Goal: Find contact information: Find contact information

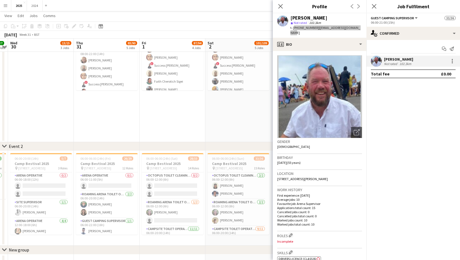
scroll to position [56, 0]
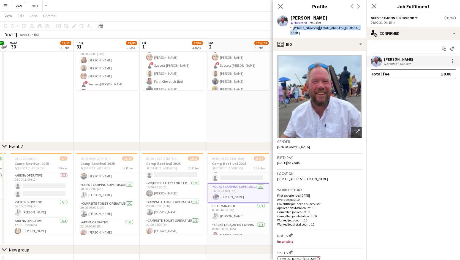
click at [424, 242] on mat-expansion-panel "check Confirmed Start chat Send notification [PERSON_NAME] Not rated 102.3km To…" at bounding box center [414, 150] width 94 height 220
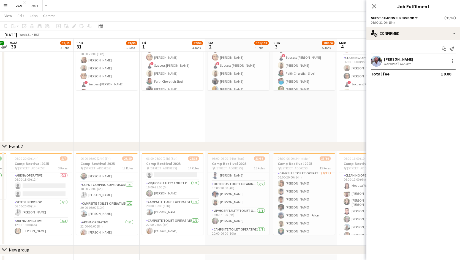
scroll to position [388, 0]
click at [304, 184] on app-card-role "Campsite Toilet Operative [DATE] 06:00-20:00 (14h) [PERSON_NAME] [PERSON_NAME] …" at bounding box center [305, 219] width 62 height 99
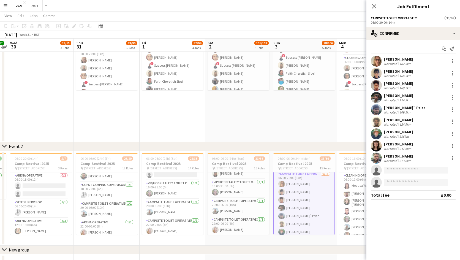
scroll to position [56, 0]
click at [406, 61] on div "[PERSON_NAME]" at bounding box center [398, 59] width 29 height 5
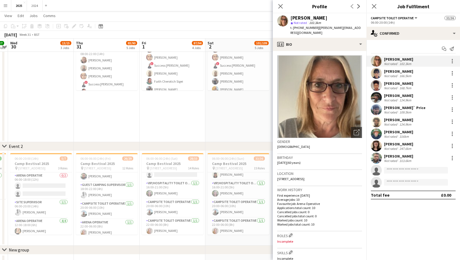
drag, startPoint x: 335, startPoint y: 17, endPoint x: 285, endPoint y: 19, distance: 49.4
click at [285, 19] on div "[PERSON_NAME] star Not rated 102.3km t. [PHONE_NUMBER] | [PERSON_NAME][EMAIL_AD…" at bounding box center [320, 25] width 94 height 25
copy div "[PERSON_NAME]"
drag, startPoint x: 359, startPoint y: 27, endPoint x: 294, endPoint y: 26, distance: 65.0
click at [294, 26] on div "[PERSON_NAME] star Not rated 102.3km t. [PHONE_NUMBER] | [PERSON_NAME][EMAIL_AD…" at bounding box center [320, 25] width 94 height 25
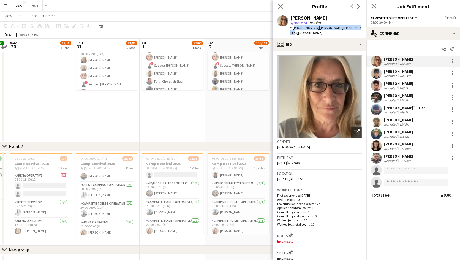
copy div "[PHONE_NUMBER] | [PERSON_NAME][EMAIL_ADDRESS][DOMAIN_NAME]"
click at [389, 238] on mat-expansion-panel "check Confirmed Start chat Send notification [PERSON_NAME] Not rated 102.3km [P…" at bounding box center [414, 150] width 94 height 220
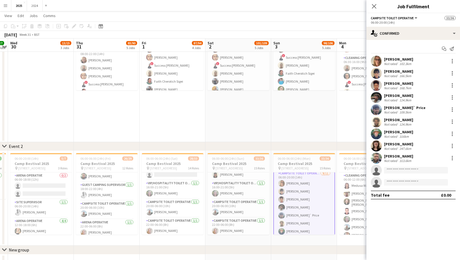
click at [425, 217] on mat-expansion-panel "check Confirmed Start chat Send notification [PERSON_NAME] Not rated 102.3km [P…" at bounding box center [414, 150] width 94 height 220
click at [244, 232] on app-card-role "Campsite Toilet Operative [DATE] 22:00-06:00 (8h) [PERSON_NAME]" at bounding box center [239, 227] width 62 height 19
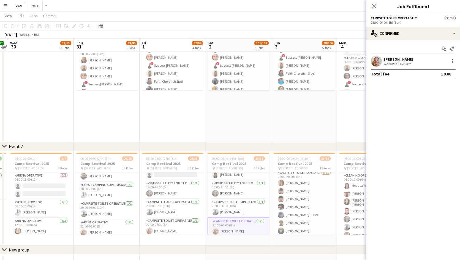
scroll to position [56, 0]
click at [401, 63] on div "154.3km" at bounding box center [406, 64] width 14 height 4
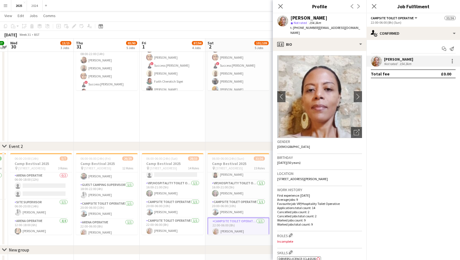
drag, startPoint x: 329, startPoint y: 18, endPoint x: 290, endPoint y: 19, distance: 38.3
click at [290, 19] on div "[PERSON_NAME] star Not rated 154.3km t. [PHONE_NUMBER] | [EMAIL_ADDRESS][DOMAIN…" at bounding box center [320, 25] width 94 height 25
copy div "[PERSON_NAME]"
drag, startPoint x: 356, startPoint y: 29, endPoint x: 293, endPoint y: 28, distance: 62.6
click at [293, 28] on div "[PERSON_NAME] star Not rated 154.3km t. [PHONE_NUMBER] | [EMAIL_ADDRESS][DOMAIN…" at bounding box center [320, 25] width 94 height 25
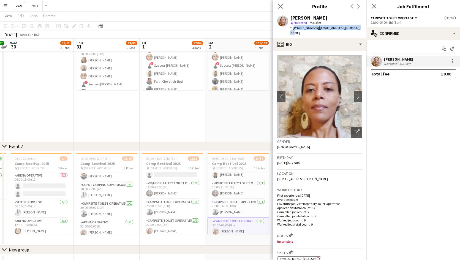
copy div "[PHONE_NUMBER] | [EMAIL_ADDRESS][DOMAIN_NAME]"
click at [404, 118] on mat-expansion-panel "check Confirmed Start chat Send notification [PERSON_NAME] Not rated 154.3km To…" at bounding box center [414, 150] width 94 height 220
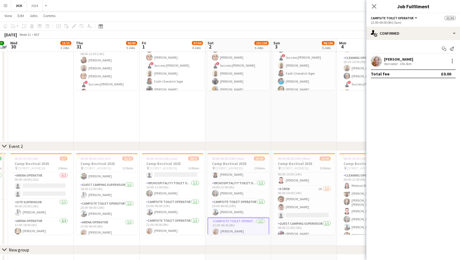
scroll to position [166, 0]
click at [311, 196] on app-card-role "X Crew 1A [DATE] 06:00-20:00 (14h) [PERSON_NAME] [PERSON_NAME] single-neutral-a…" at bounding box center [305, 194] width 62 height 35
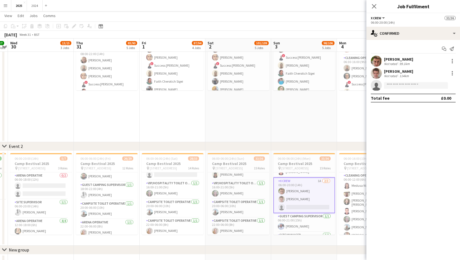
click at [393, 72] on div "[PERSON_NAME]" at bounding box center [398, 71] width 29 height 5
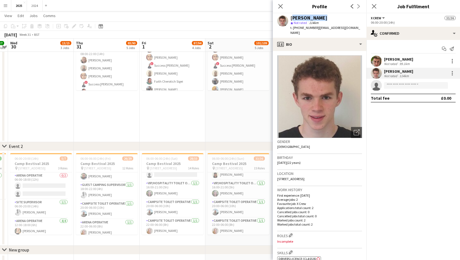
drag, startPoint x: 327, startPoint y: 17, endPoint x: 292, endPoint y: 19, distance: 34.8
click at [292, 19] on div "[PERSON_NAME]" at bounding box center [327, 17] width 72 height 5
copy div "[PERSON_NAME]"
drag, startPoint x: 346, startPoint y: 27, endPoint x: 293, endPoint y: 28, distance: 53.2
click at [293, 28] on div "[PERSON_NAME] star Not rated 114km t. [PHONE_NUMBER] | [EMAIL_ADDRESS][DOMAIN_N…" at bounding box center [320, 25] width 94 height 25
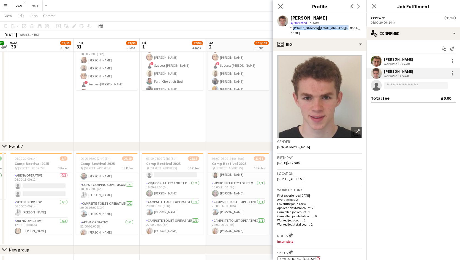
copy div "[PHONE_NUMBER] | [EMAIL_ADDRESS][DOMAIN_NAME]"
click at [418, 139] on mat-expansion-panel "check Confirmed Start chat Send notification [PERSON_NAME] Not rated 99.1km [PE…" at bounding box center [414, 150] width 94 height 220
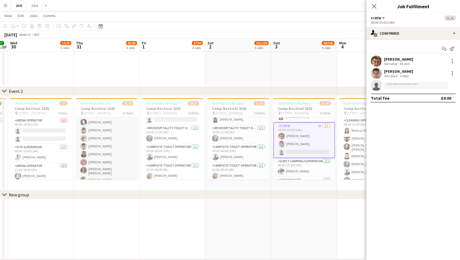
scroll to position [188, 0]
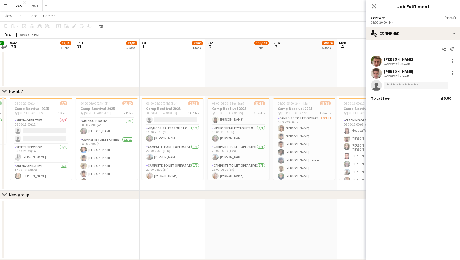
click at [296, 161] on app-card-role "Campsite Toilet Operative [DATE] 06:00-20:00 (14h) [PERSON_NAME] [PERSON_NAME] …" at bounding box center [305, 164] width 62 height 99
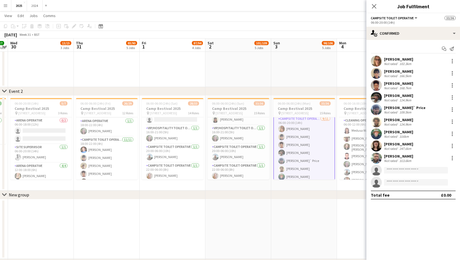
scroll to position [56, 0]
click at [412, 109] on div "[PERSON_NAME]` Price" at bounding box center [405, 107] width 42 height 5
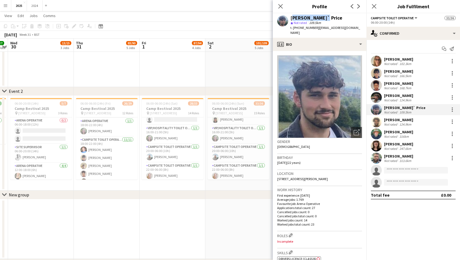
drag, startPoint x: 319, startPoint y: 18, endPoint x: 290, endPoint y: 19, distance: 29.2
click at [290, 19] on div "[PERSON_NAME]` Price star Not rated 109.5km t. [PHONE_NUMBER] | [EMAIL_ADDRESS]…" at bounding box center [320, 25] width 94 height 25
copy div "[PERSON_NAME]` Price"
drag, startPoint x: 352, startPoint y: 26, endPoint x: 293, endPoint y: 30, distance: 58.9
click at [293, 30] on div "[PERSON_NAME]` Price star Not rated 109.5km t. [PHONE_NUMBER] | [EMAIL_ADDRESS]…" at bounding box center [320, 25] width 94 height 25
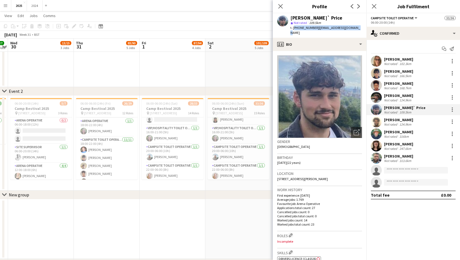
copy div "[PHONE_NUMBER] | [EMAIL_ADDRESS][DOMAIN_NAME]"
click at [421, 203] on div "Start chat Send notification [PERSON_NAME] Not rated 102.3km [PERSON_NAME] Yomp…" at bounding box center [414, 122] width 94 height 164
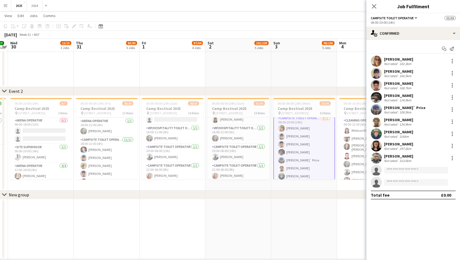
click at [413, 101] on div "Not rated 124.9km" at bounding box center [398, 100] width 29 height 4
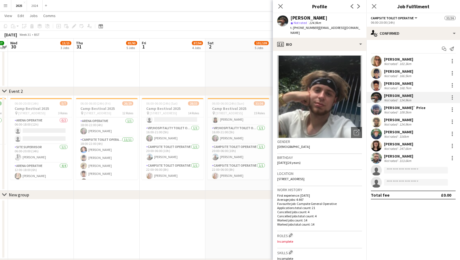
drag, startPoint x: 330, startPoint y: 15, endPoint x: 291, endPoint y: 15, distance: 39.4
click at [291, 15] on div "[PERSON_NAME] star Not rated 124.9km t. [PHONE_NUMBER] | [EMAIL_ADDRESS][DOMAIN…" at bounding box center [320, 25] width 94 height 25
copy div "[PERSON_NAME]"
drag, startPoint x: 346, startPoint y: 29, endPoint x: 293, endPoint y: 28, distance: 52.6
click at [293, 28] on div "t. [PHONE_NUMBER] | [EMAIL_ADDRESS][DOMAIN_NAME]" at bounding box center [327, 30] width 72 height 10
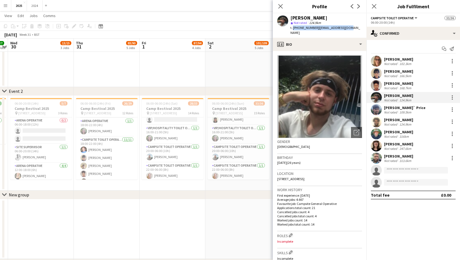
click at [346, 30] on div "[PERSON_NAME] star Not rated 124.9km t. [PHONE_NUMBER] | [EMAIL_ADDRESS][DOMAIN…" at bounding box center [320, 25] width 94 height 25
drag, startPoint x: 346, startPoint y: 28, endPoint x: 293, endPoint y: 28, distance: 52.6
click at [293, 28] on div "t. [PHONE_NUMBER] | [EMAIL_ADDRESS][DOMAIN_NAME]" at bounding box center [327, 30] width 72 height 10
copy div "[PHONE_NUMBER] | [EMAIL_ADDRESS][DOMAIN_NAME]"
click at [419, 123] on div "[PERSON_NAME] Not rated 124.9km" at bounding box center [414, 121] width 94 height 11
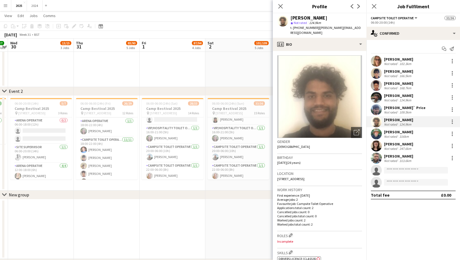
drag, startPoint x: 330, startPoint y: 16, endPoint x: 290, endPoint y: 18, distance: 40.8
click at [290, 18] on div "[PERSON_NAME] star Not rated 124.9km t. [PHONE_NUMBER] | [PERSON_NAME][EMAIL_AD…" at bounding box center [320, 25] width 94 height 25
drag, startPoint x: 314, startPoint y: 36, endPoint x: 294, endPoint y: 29, distance: 21.0
click at [294, 29] on div "[PERSON_NAME] star Not rated 124.9km t. [PHONE_NUMBER] | [PERSON_NAME][EMAIL_AD…" at bounding box center [320, 25] width 94 height 25
click at [357, 200] on p "Average jobs: 2" at bounding box center [320, 200] width 85 height 4
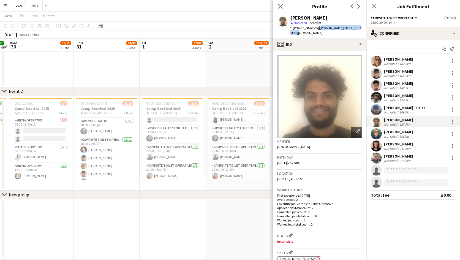
drag, startPoint x: 301, startPoint y: 32, endPoint x: 319, endPoint y: 28, distance: 18.3
click at [319, 28] on div "t. [PHONE_NUMBER] | [PERSON_NAME][EMAIL_ADDRESS][DOMAIN_NAME]" at bounding box center [327, 30] width 72 height 10
click at [404, 97] on div "[PERSON_NAME]" at bounding box center [398, 95] width 29 height 5
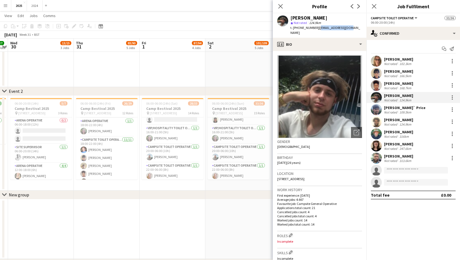
drag, startPoint x: 347, startPoint y: 28, endPoint x: 317, endPoint y: 29, distance: 30.6
click at [317, 29] on div "[PERSON_NAME] star Not rated 124.9km t. [PHONE_NUMBER] | [EMAIL_ADDRESS][DOMAIN…" at bounding box center [320, 25] width 94 height 25
click at [419, 113] on div "[PERSON_NAME]` Price Not rated 109.5km" at bounding box center [414, 109] width 94 height 11
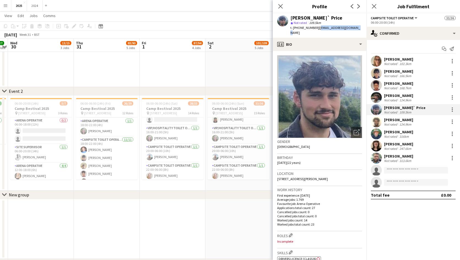
drag, startPoint x: 349, startPoint y: 28, endPoint x: 317, endPoint y: 29, distance: 32.2
click at [317, 29] on div "[PERSON_NAME]` Price star Not rated 109.5km t. [PHONE_NUMBER] | [EMAIL_ADDRESS]…" at bounding box center [320, 25] width 94 height 25
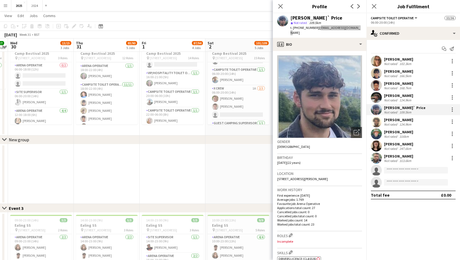
scroll to position [139, 0]
click at [239, 116] on app-card-role "X Crew 1A [DATE] 06:00-20:00 (14h) [PERSON_NAME] [PERSON_NAME] single-neutral-a…" at bounding box center [239, 112] width 62 height 35
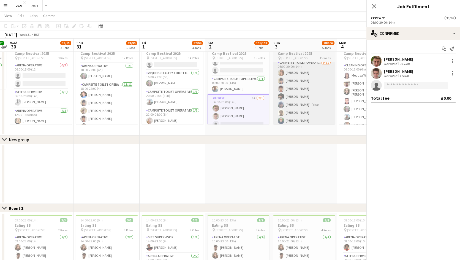
scroll to position [56, 0]
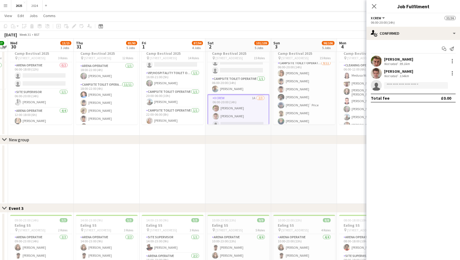
click at [405, 74] on div "114km" at bounding box center [405, 76] width 12 height 4
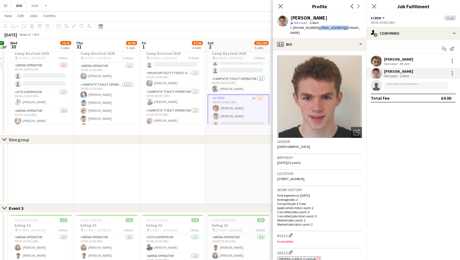
drag, startPoint x: 351, startPoint y: 26, endPoint x: 319, endPoint y: 28, distance: 32.1
click at [319, 28] on app-profile-header "[PERSON_NAME] star Not rated 114km t. [PHONE_NUMBER] | [EMAIL_ADDRESS][DOMAIN_N…" at bounding box center [320, 25] width 94 height 25
drag, startPoint x: 174, startPoint y: 118, endPoint x: 189, endPoint y: 114, distance: 15.3
click at [174, 118] on app-card-role "Campsite Toilet Operative [DATE] 22:00-06:00 (8h) [PERSON_NAME]" at bounding box center [173, 116] width 62 height 19
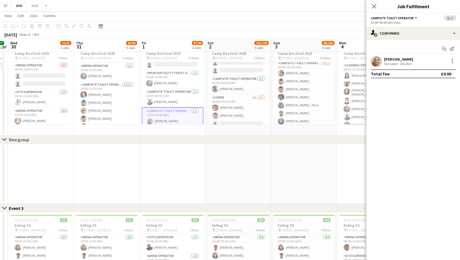
click at [391, 65] on div "Not rated" at bounding box center [391, 64] width 14 height 4
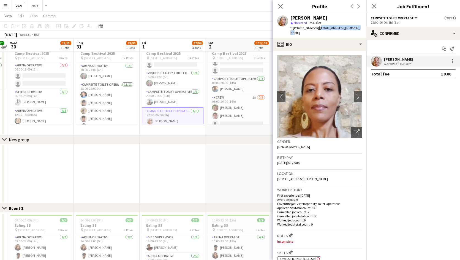
drag, startPoint x: 358, startPoint y: 29, endPoint x: 317, endPoint y: 28, distance: 41.4
click at [317, 28] on div "[PERSON_NAME] star Not rated 154.3km t. [PHONE_NUMBER] | [EMAIL_ADDRESS][DOMAIN…" at bounding box center [320, 25] width 94 height 25
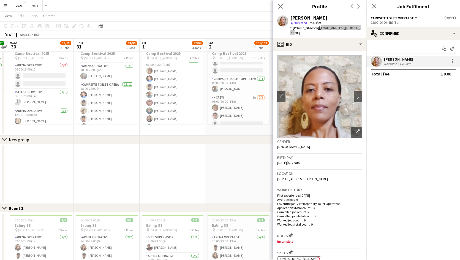
scroll to position [49, 0]
click at [190, 78] on app-card-role "Campsite Toilet Operative [DATE] 06:00-20:00 (14h) [PERSON_NAME] [PERSON_NAME] …" at bounding box center [173, 116] width 62 height 99
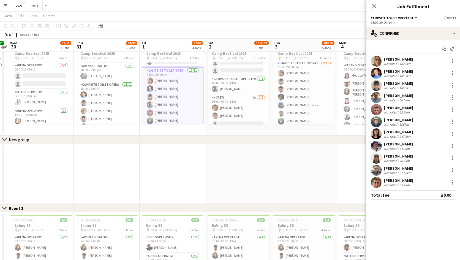
click at [398, 64] on div "Not rated" at bounding box center [391, 64] width 14 height 4
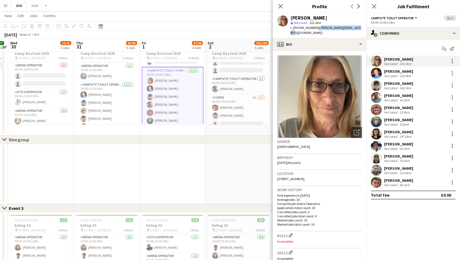
drag, startPoint x: 360, startPoint y: 27, endPoint x: 317, endPoint y: 28, distance: 43.8
click at [317, 28] on div "[PERSON_NAME] star Not rated 102.3km t. [PHONE_NUMBER] | [PERSON_NAME][EMAIL_AD…" at bounding box center [320, 25] width 94 height 25
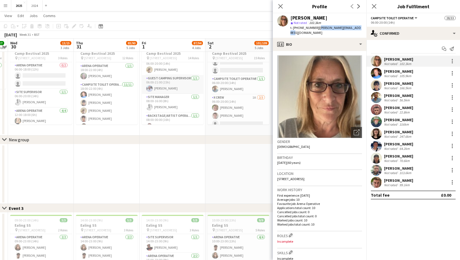
click at [178, 84] on app-card-role "Guest Camping Supervisor [DATE] 06:00-21:00 (15h) [PERSON_NAME]" at bounding box center [173, 84] width 62 height 19
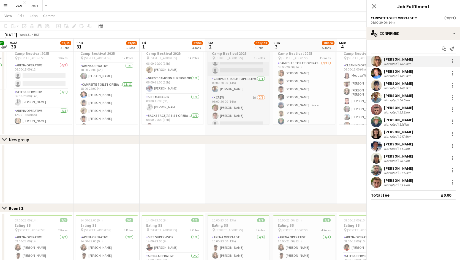
scroll to position [158, 0]
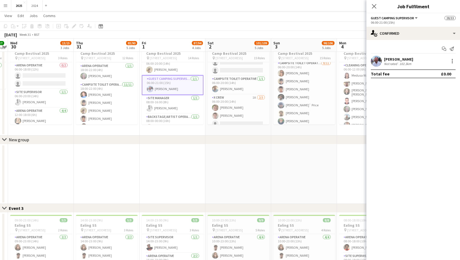
click at [398, 64] on div "Not rated" at bounding box center [391, 64] width 14 height 4
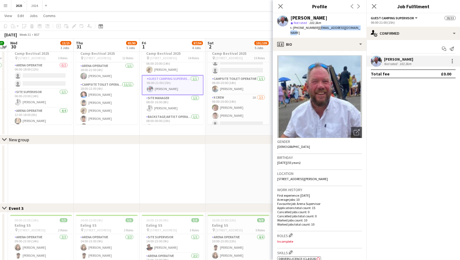
drag, startPoint x: 359, startPoint y: 26, endPoint x: 317, endPoint y: 29, distance: 42.3
click at [317, 29] on div "[PERSON_NAME] star Not rated 102.3km t. [PHONE_NUMBER] | [EMAIL_ADDRESS][DOMAIN…" at bounding box center [320, 25] width 94 height 25
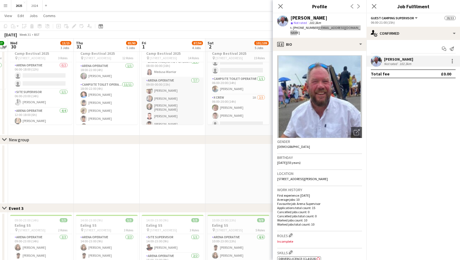
scroll to position [241, 0]
click at [178, 101] on app-card-role "Arena Operative [DATE] 09:00-00:00 (15h) [PERSON_NAME] [PERSON_NAME] [PERSON_NA…" at bounding box center [173, 84] width 62 height 68
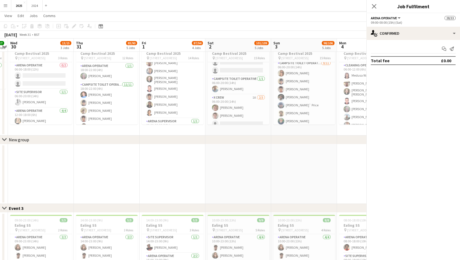
scroll to position [240, 0]
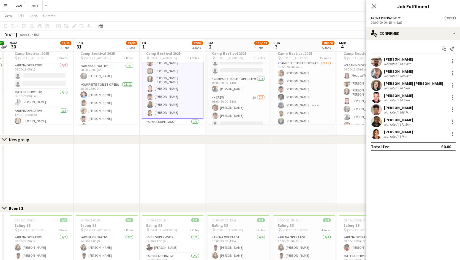
click at [401, 118] on div "[PERSON_NAME]" at bounding box center [398, 119] width 29 height 5
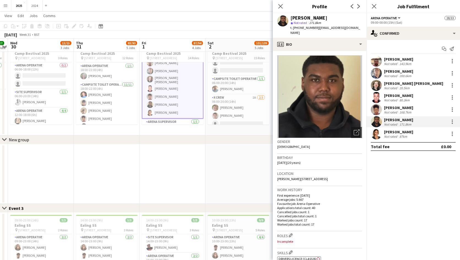
click at [317, 29] on div "t. [PHONE_NUMBER] | [EMAIL_ADDRESS][DOMAIN_NAME]" at bounding box center [327, 30] width 72 height 10
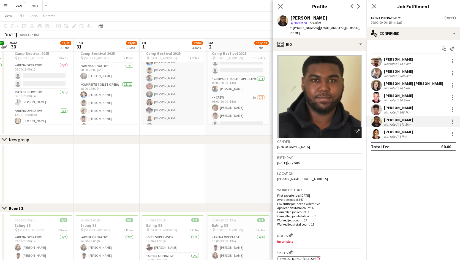
click at [181, 117] on app-card-role "Campsite Toilet Operative [DATE] 06:00-20:00 (14h) [PERSON_NAME] [PERSON_NAME] …" at bounding box center [173, 90] width 62 height 99
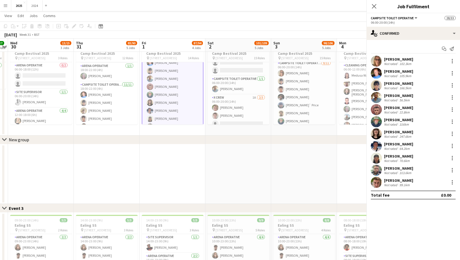
scroll to position [75, 0]
click at [409, 157] on div "[PERSON_NAME]" at bounding box center [398, 156] width 29 height 5
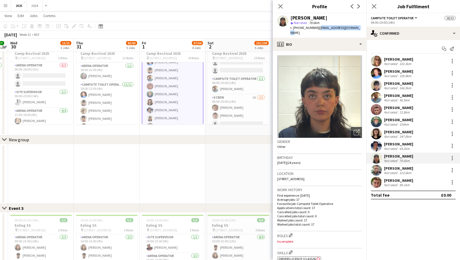
drag, startPoint x: 356, startPoint y: 29, endPoint x: 317, endPoint y: 29, distance: 38.6
click at [317, 29] on div "[PERSON_NAME] star Not rated 70.6km t. [PHONE_NUMBER] | [EMAIL_ADDRESS][DOMAIN_…" at bounding box center [320, 25] width 94 height 25
drag, startPoint x: 407, startPoint y: 147, endPoint x: 395, endPoint y: 137, distance: 14.7
click at [407, 147] on div "64.2km" at bounding box center [405, 149] width 12 height 4
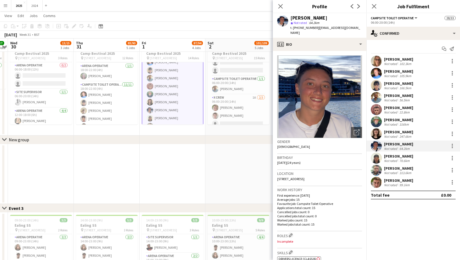
drag, startPoint x: 327, startPoint y: 32, endPoint x: 317, endPoint y: 26, distance: 11.5
click at [317, 26] on div "t. [PHONE_NUMBER] | [EMAIL_ADDRESS][DOMAIN_NAME]" at bounding box center [327, 30] width 72 height 10
click at [407, 171] on div "313.6km" at bounding box center [406, 173] width 14 height 4
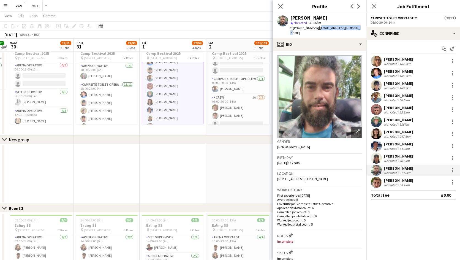
drag, startPoint x: 359, startPoint y: 27, endPoint x: 317, endPoint y: 30, distance: 41.7
click at [317, 30] on div "[PERSON_NAME] star Not rated 313.6km t. [PHONE_NUMBER] | [EMAIL_ADDRESS][DOMAIN…" at bounding box center [320, 25] width 94 height 25
click at [411, 81] on div "[PERSON_NAME]" at bounding box center [398, 83] width 29 height 5
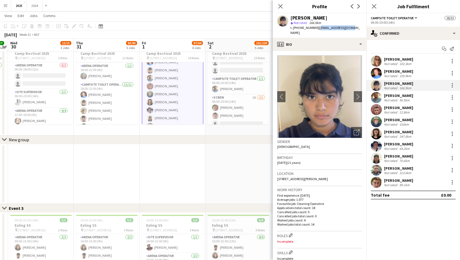
drag, startPoint x: 349, startPoint y: 29, endPoint x: 317, endPoint y: 31, distance: 32.8
click at [317, 31] on div "[PERSON_NAME] star Not rated 166.5km t. [PHONE_NUMBER] | [EMAIL_ADDRESS][DOMAIN…" at bounding box center [320, 25] width 94 height 25
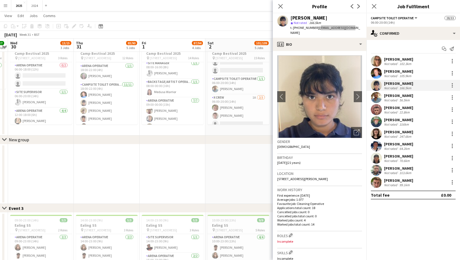
scroll to position [248, 0]
click at [173, 91] on app-card-role "Arena Operative [DATE] 09:00-00:00 (15h) [PERSON_NAME] [PERSON_NAME] [PERSON_NA…" at bounding box center [173, 76] width 62 height 68
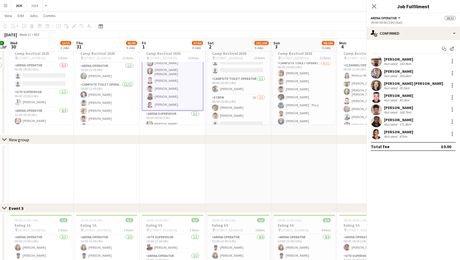
scroll to position [247, 0]
click at [415, 111] on div "[PERSON_NAME] Not rated 168.7km" at bounding box center [414, 109] width 94 height 11
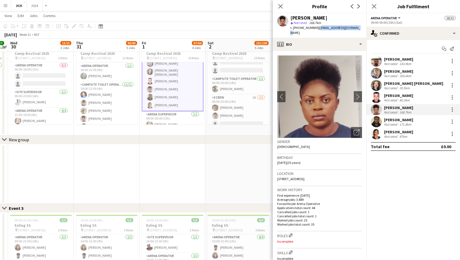
drag, startPoint x: 360, startPoint y: 29, endPoint x: 317, endPoint y: 30, distance: 43.3
click at [317, 30] on app-profile-header "[PERSON_NAME] star Not rated 168.7km t. [PHONE_NUMBER] | [EMAIL_ADDRESS][DOMAIN…" at bounding box center [320, 25] width 94 height 25
click at [403, 241] on mat-expansion-panel "check Confirmed Start chat Send notification [PERSON_NAME] Not rated 143.9km [P…" at bounding box center [414, 150] width 94 height 220
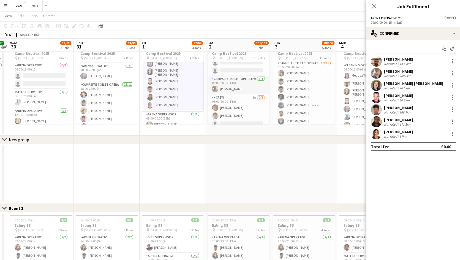
click at [241, 87] on app-card-role "Campsite Toilet Operative [DATE] 06:00-20:00 (14h) [PERSON_NAME]" at bounding box center [239, 85] width 62 height 19
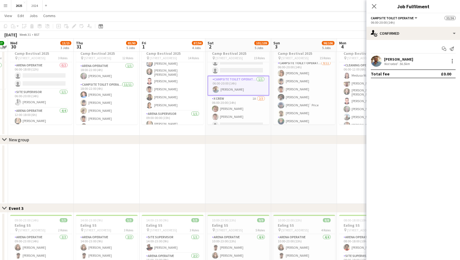
click at [405, 61] on div "[PERSON_NAME]" at bounding box center [398, 59] width 29 height 5
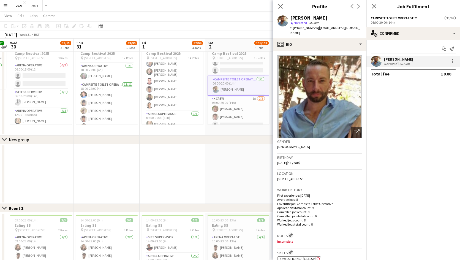
drag, startPoint x: 314, startPoint y: 33, endPoint x: 317, endPoint y: 28, distance: 5.1
click at [317, 28] on div "t. [PHONE_NUMBER] | [EMAIL_ADDRESS][DOMAIN_NAME]" at bounding box center [327, 30] width 72 height 10
drag, startPoint x: 176, startPoint y: 102, endPoint x: 252, endPoint y: 87, distance: 78.0
click at [176, 102] on app-card-role "Arena Operative [DATE] 09:00-00:00 (15h) [PERSON_NAME] [PERSON_NAME] [PERSON_NA…" at bounding box center [173, 76] width 62 height 68
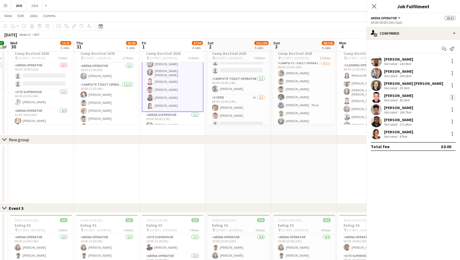
scroll to position [247, 0]
click at [407, 130] on div "[PERSON_NAME]" at bounding box center [398, 132] width 29 height 5
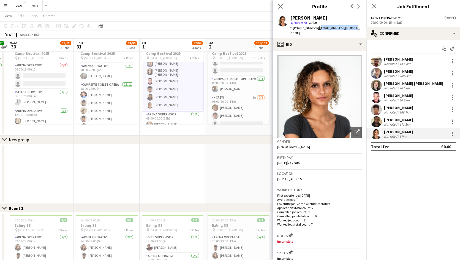
drag, startPoint x: 352, startPoint y: 28, endPoint x: 317, endPoint y: 28, distance: 34.7
click at [317, 28] on app-profile-header "[PERSON_NAME] star Not rated 87km t. [PHONE_NUMBER] | [EMAIL_ADDRESS][DOMAIN_NA…" at bounding box center [320, 25] width 94 height 25
click at [239, 71] on app-card-role "Roaming Arena Toilet Operative [DATE] 06:00-12:00 (6h) [PERSON_NAME] [PERSON_NA…" at bounding box center [239, 74] width 62 height 27
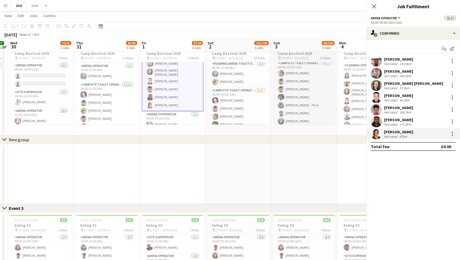
scroll to position [29, 0]
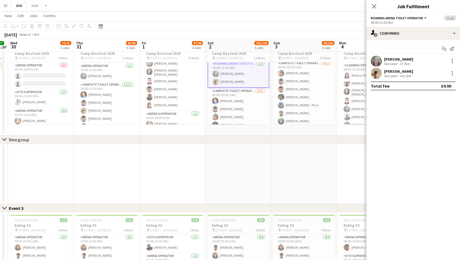
click at [410, 63] on div "27.7km" at bounding box center [405, 64] width 12 height 4
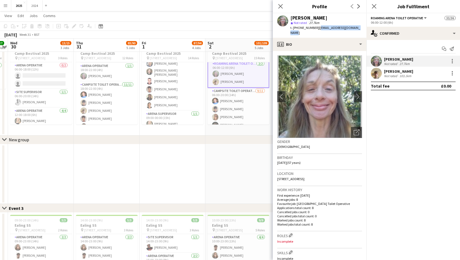
drag, startPoint x: 360, startPoint y: 28, endPoint x: 319, endPoint y: 29, distance: 41.7
click at [319, 29] on div "[PERSON_NAME] star Not rated 27.7km t. [PHONE_NUMBER] | [EMAIL_ADDRESS][DOMAIN_…" at bounding box center [320, 25] width 94 height 25
click at [379, 233] on mat-expansion-panel "check Confirmed Start chat Send notification [PERSON_NAME] Not rated 27.7km [PE…" at bounding box center [414, 150] width 94 height 220
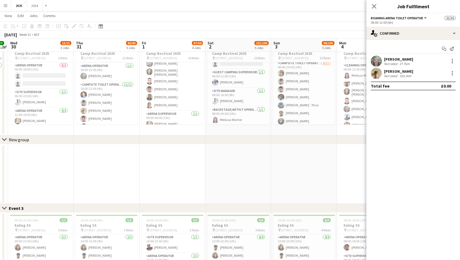
scroll to position [167, 0]
click at [244, 82] on app-card-role "X Crew 1A [DATE] 06:00-20:00 (14h) [PERSON_NAME] [PERSON_NAME] single-neutral-a…" at bounding box center [239, 84] width 62 height 35
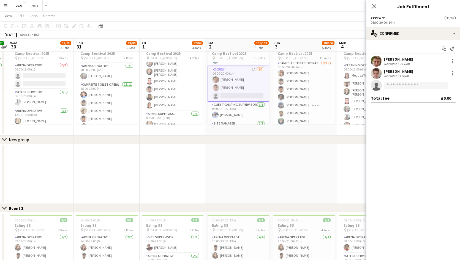
scroll to position [166, 0]
click at [395, 63] on div "Not rated" at bounding box center [391, 64] width 14 height 4
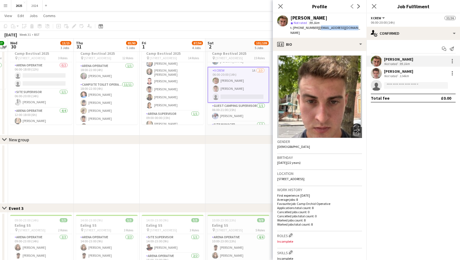
drag, startPoint x: 359, startPoint y: 27, endPoint x: 318, endPoint y: 28, distance: 40.8
click at [318, 28] on app-profile-header "[PERSON_NAME] star Not rated 99.1km t. [PHONE_NUMBER] | [EMAIL_ADDRESS][DOMAIN_…" at bounding box center [320, 25] width 94 height 25
click at [409, 238] on mat-expansion-panel "check Confirmed Start chat Send notification [PERSON_NAME] Not rated 99.1km [PE…" at bounding box center [414, 150] width 94 height 220
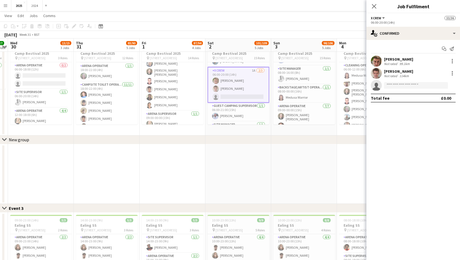
scroll to position [249, 0]
click at [300, 96] on app-card-role "Arena Operative [DATE] 09:00-00:00 (15h) [PERSON_NAME] [PERSON_NAME] [PERSON_NA…" at bounding box center [305, 110] width 62 height 68
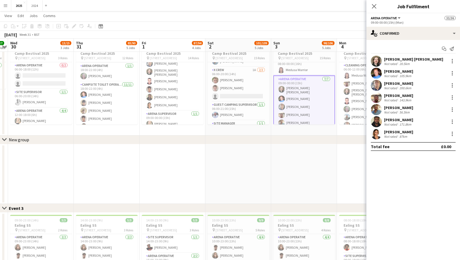
click at [386, 71] on div "[PERSON_NAME]" at bounding box center [398, 71] width 29 height 5
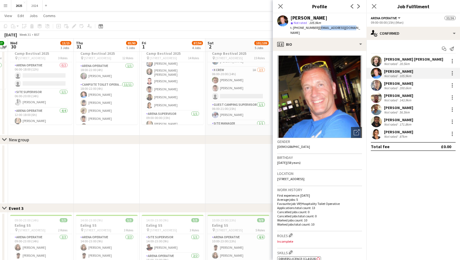
drag, startPoint x: 350, startPoint y: 25, endPoint x: 319, endPoint y: 27, distance: 30.9
click at [319, 27] on div "[PERSON_NAME] star Not rated 105.9km t. [PHONE_NUMBER] | [EMAIL_ADDRESS][DOMAIN…" at bounding box center [320, 25] width 94 height 25
click at [170, 122] on app-card-role "Campsite Toilet Operative [DATE] 06:00-20:00 (14h) [PERSON_NAME]" at bounding box center [173, 120] width 62 height 19
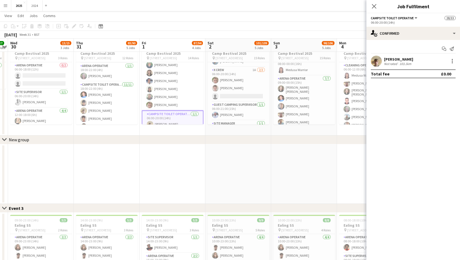
click at [418, 61] on div "[PERSON_NAME] Not rated 103.1km" at bounding box center [414, 61] width 94 height 11
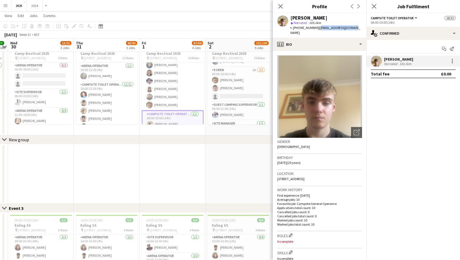
drag, startPoint x: 351, startPoint y: 29, endPoint x: 317, endPoint y: 27, distance: 34.0
click at [317, 27] on div "[PERSON_NAME] star Not rated 103.1km t. [PHONE_NUMBER] | [EMAIL_ADDRESS][DOMAIN…" at bounding box center [320, 25] width 94 height 25
click at [170, 97] on app-card-role "Campsite Toilet Operative [DATE] 06:00-20:00 (14h) [PERSON_NAME] [PERSON_NAME] …" at bounding box center [173, 116] width 62 height 99
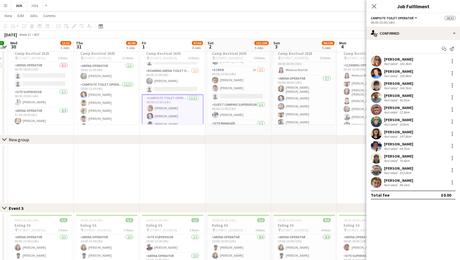
scroll to position [0, 0]
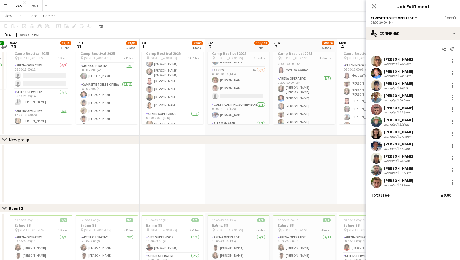
click at [170, 97] on app-card-role "Arena Operative [DATE] 09:00-00:00 (15h) [PERSON_NAME] [PERSON_NAME] [PERSON_NA…" at bounding box center [173, 76] width 62 height 68
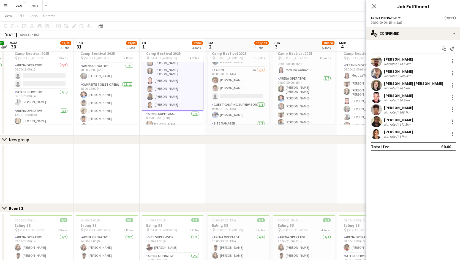
scroll to position [247, 0]
click at [419, 98] on div "[PERSON_NAME] Not rated 80.3km" at bounding box center [414, 97] width 94 height 11
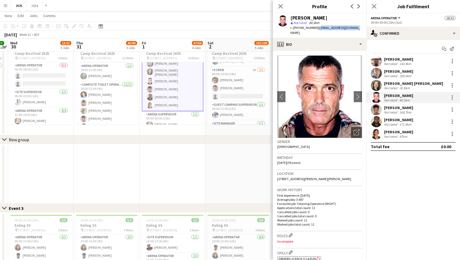
drag, startPoint x: 354, startPoint y: 27, endPoint x: 317, endPoint y: 32, distance: 37.5
click at [317, 32] on div "[PERSON_NAME] star Not rated 80.3km t. [PHONE_NUMBER] | [EMAIL_ADDRESS][DOMAIN_…" at bounding box center [320, 25] width 94 height 25
click at [393, 236] on mat-expansion-panel "check Confirmed Start chat Send notification [PERSON_NAME] Not rated 143.9km [P…" at bounding box center [414, 150] width 94 height 220
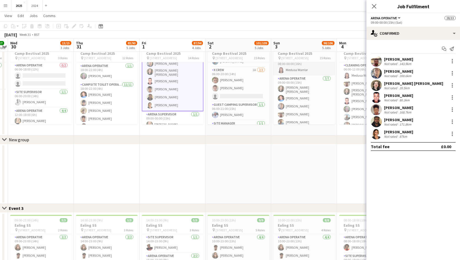
click at [299, 72] on app-card-role "Backstage/Artist Operative [DATE] 08:00-00:00 (16h) Medusa Warrior" at bounding box center [305, 66] width 62 height 19
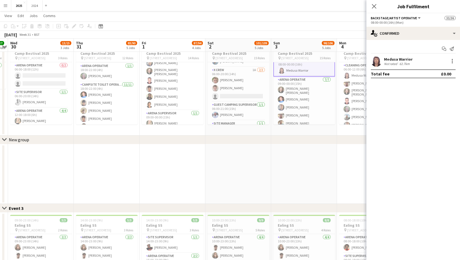
scroll to position [249, 0]
click at [397, 59] on div "Medusa Warrior" at bounding box center [398, 59] width 29 height 5
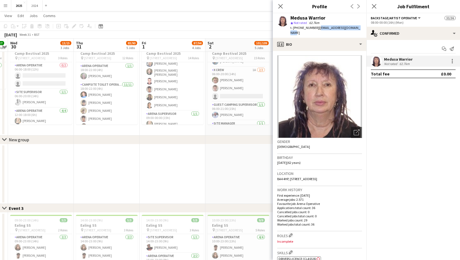
drag, startPoint x: 358, startPoint y: 29, endPoint x: 317, endPoint y: 26, distance: 40.9
click at [317, 26] on span "| [EMAIL_ADDRESS][DOMAIN_NAME]" at bounding box center [326, 30] width 70 height 9
click at [174, 114] on app-card-role "Campsite Toilet Operative [DATE] 06:00-20:00 (14h) [PERSON_NAME] [PERSON_NAME] …" at bounding box center [173, 111] width 62 height 99
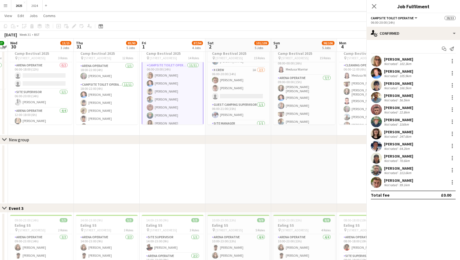
scroll to position [249, 0]
click at [404, 124] on div "316km" at bounding box center [405, 124] width 12 height 4
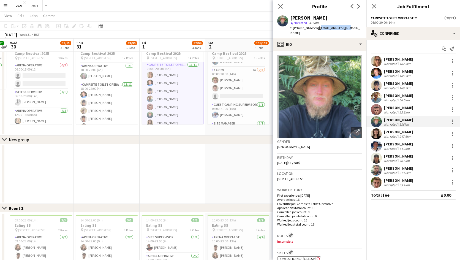
drag, startPoint x: 344, startPoint y: 28, endPoint x: 317, endPoint y: 26, distance: 27.0
click at [317, 26] on span "| [EMAIL_ADDRESS][DOMAIN_NAME]" at bounding box center [326, 30] width 70 height 9
click at [405, 136] on div "247.6km" at bounding box center [406, 136] width 14 height 4
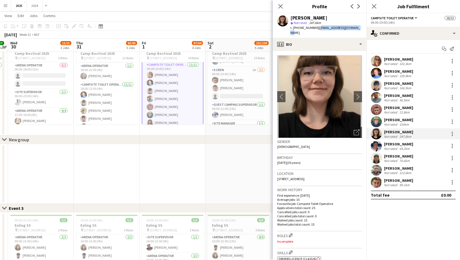
drag, startPoint x: 359, startPoint y: 29, endPoint x: 317, endPoint y: 26, distance: 41.7
click at [317, 26] on div "[PERSON_NAME] star Not rated 247.6km t. [PHONE_NUMBER] | [EMAIL_ADDRESS][DOMAIN…" at bounding box center [320, 25] width 94 height 25
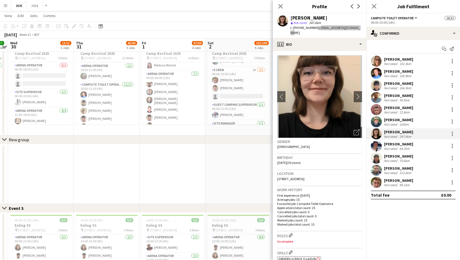
scroll to position [220, 0]
click at [179, 85] on app-card-role "Arena Operative [DATE] 09:00-00:00 (15h) [PERSON_NAME] [PERSON_NAME] [PERSON_NA…" at bounding box center [173, 105] width 62 height 68
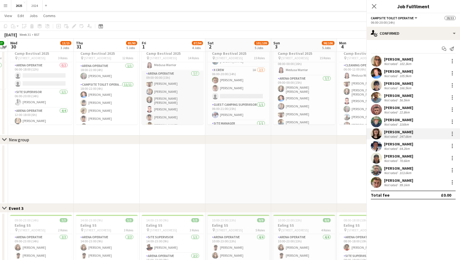
scroll to position [219, 0]
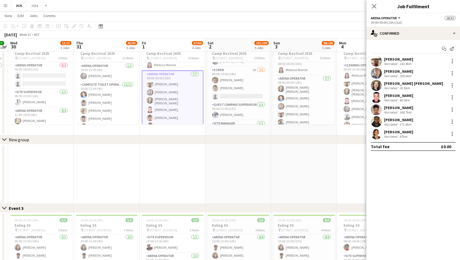
click at [402, 61] on div "[PERSON_NAME]" at bounding box center [398, 59] width 29 height 5
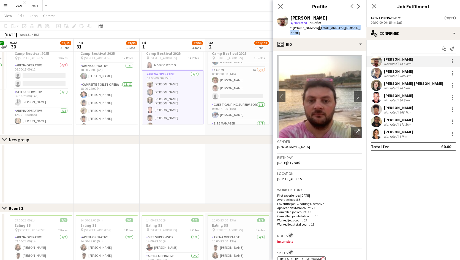
drag, startPoint x: 357, startPoint y: 29, endPoint x: 317, endPoint y: 27, distance: 39.4
click at [317, 27] on div "[PERSON_NAME] star Not rated 143.9km t. [PHONE_NUMBER] | [EMAIL_ADDRESS][DOMAIN…" at bounding box center [320, 25] width 94 height 25
click at [396, 238] on mat-expansion-panel "check Confirmed Start chat Send notification [PERSON_NAME] Not rated 143.9km [P…" at bounding box center [414, 150] width 94 height 220
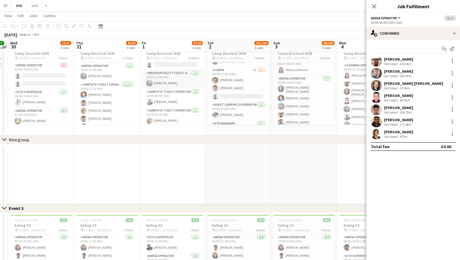
click at [175, 100] on app-card-role "Campsite Toilet Operative [DATE] 20:00-06:00 (10h) [PERSON_NAME]" at bounding box center [173, 98] width 62 height 19
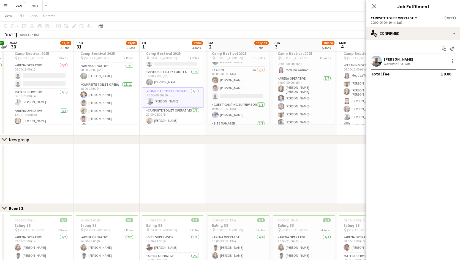
scroll to position [352, 0]
click at [424, 58] on div "[PERSON_NAME] Not rated 64.3km" at bounding box center [414, 61] width 94 height 11
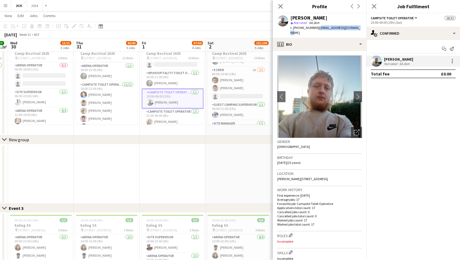
drag, startPoint x: 357, startPoint y: 28, endPoint x: 319, endPoint y: 29, distance: 38.6
click at [319, 29] on div "[PERSON_NAME] star Not rated 64.3km t. [PHONE_NUMBER] | [EMAIL_ADDRESS][DOMAIN_…" at bounding box center [320, 25] width 94 height 25
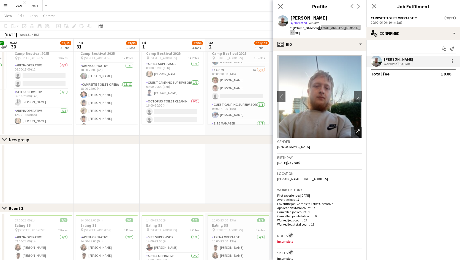
scroll to position [269, 0]
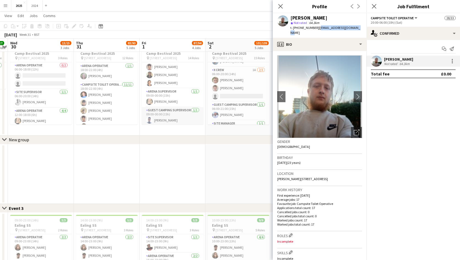
click at [174, 118] on app-card-role "Guest Camping Supervisor [DATE] 09:00-00:00 (15h) [PERSON_NAME]" at bounding box center [173, 116] width 62 height 19
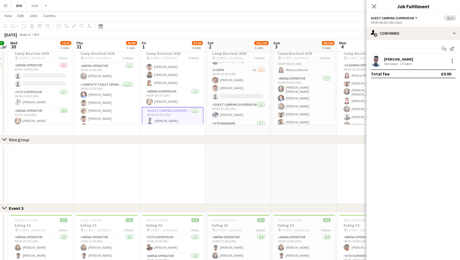
click at [427, 60] on div "[PERSON_NAME] Not rated 173.4km" at bounding box center [414, 61] width 94 height 11
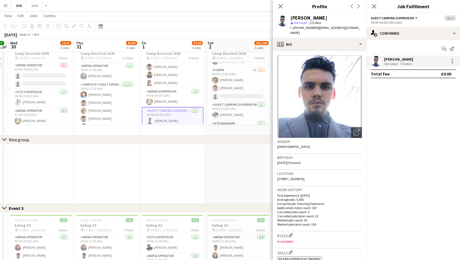
drag, startPoint x: 309, startPoint y: 33, endPoint x: 318, endPoint y: 29, distance: 9.2
click at [318, 29] on div "t. [PHONE_NUMBER] | [EMAIL_ADDRESS][DOMAIN_NAME]" at bounding box center [327, 30] width 72 height 10
click at [6, 8] on button "Menu" at bounding box center [5, 5] width 11 height 11
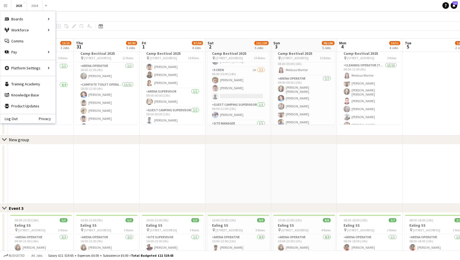
click at [3, 6] on button "Menu" at bounding box center [5, 5] width 11 height 11
click at [126, 18] on app-page-menu "View Day view expanded Day view collapsed Month view Date picker Jump to [DATE]…" at bounding box center [230, 16] width 460 height 10
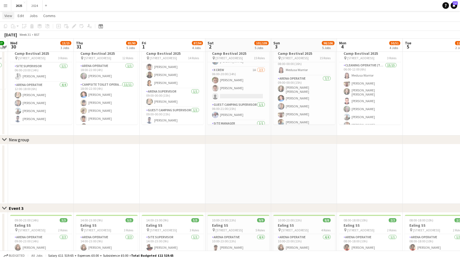
click at [10, 19] on link "View" at bounding box center [8, 15] width 12 height 7
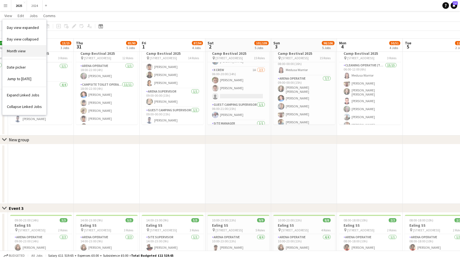
click at [26, 52] on link "Month view" at bounding box center [24, 51] width 44 height 12
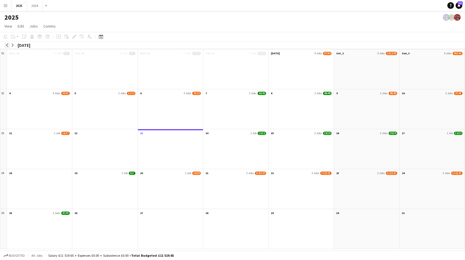
click at [6, 44] on app-icon "arrow-left" at bounding box center [7, 45] width 3 height 3
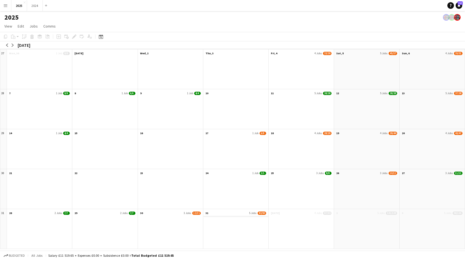
click at [221, 215] on app-month-view-date-header "31 5 Jobs 83/90" at bounding box center [235, 212] width 65 height 7
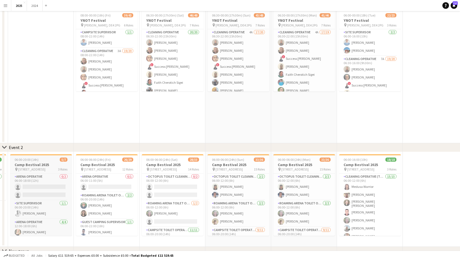
scroll to position [83, 0]
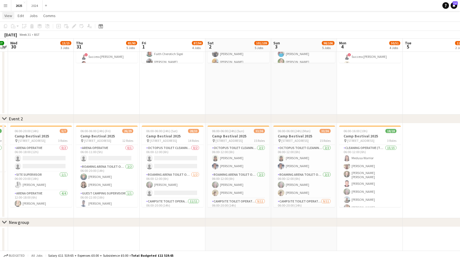
click at [9, 18] on span "View" at bounding box center [8, 15] width 8 height 5
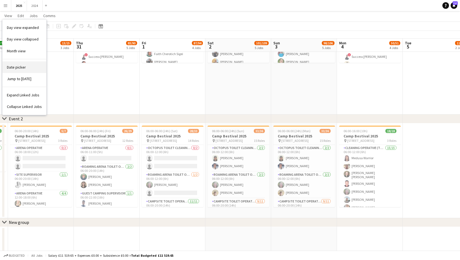
click at [27, 68] on link "Date picker" at bounding box center [24, 67] width 44 height 12
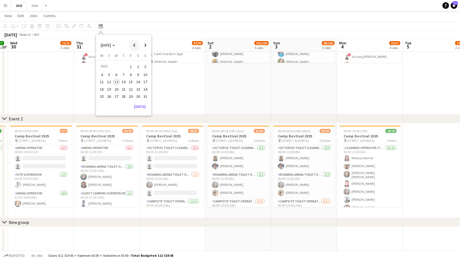
click at [133, 48] on span "Previous month" at bounding box center [134, 45] width 11 height 11
drag, startPoint x: 36, startPoint y: 67, endPoint x: 7, endPoint y: 26, distance: 49.8
click at [36, 67] on app-date-cell at bounding box center [41, 47] width 66 height 136
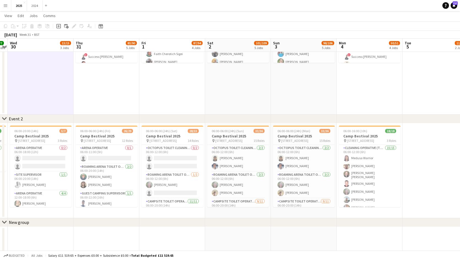
click at [9, 20] on app-page-menu "View Day view expanded Day view collapsed Month view Date picker Jump to [DATE]…" at bounding box center [230, 16] width 460 height 10
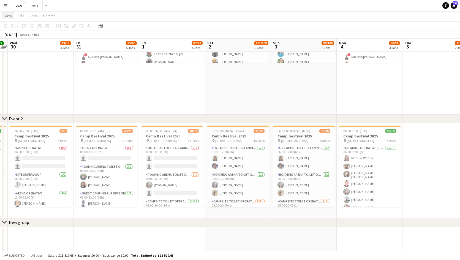
click at [8, 15] on span "View" at bounding box center [8, 15] width 8 height 5
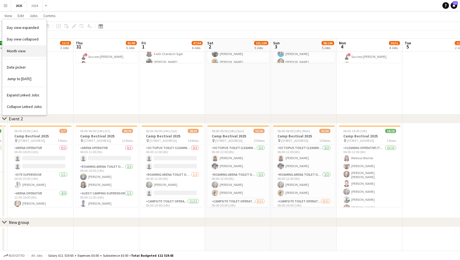
click at [28, 52] on link "Month view" at bounding box center [24, 51] width 44 height 12
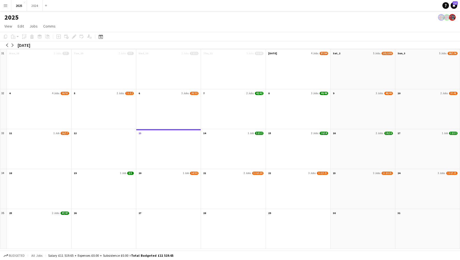
scroll to position [0, 0]
click at [7, 45] on app-icon "arrow-left" at bounding box center [7, 45] width 3 height 3
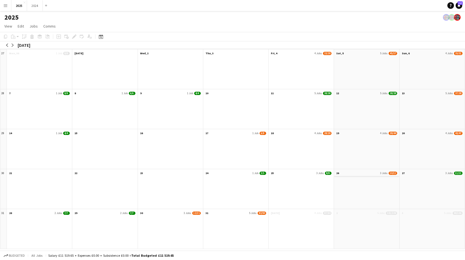
click at [352, 173] on app-month-view-date-header "26 3 Jobs 10/11" at bounding box center [366, 172] width 65 height 7
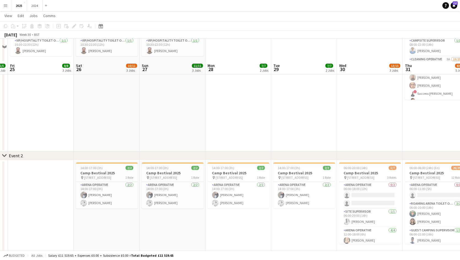
scroll to position [83, 0]
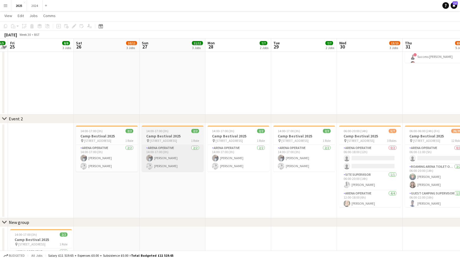
click at [173, 158] on app-card-role "Arena Operative [DATE] 14:00-17:00 (3h) [PERSON_NAME] [PERSON_NAME]" at bounding box center [173, 158] width 62 height 27
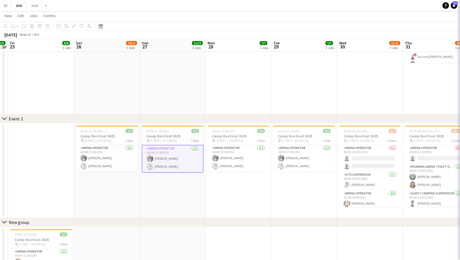
scroll to position [0, 189]
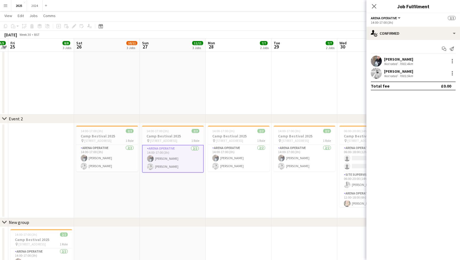
click at [403, 71] on div "[PERSON_NAME]" at bounding box center [399, 71] width 30 height 5
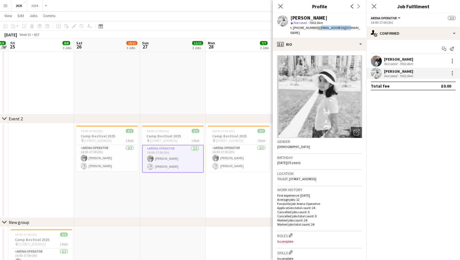
drag, startPoint x: 346, startPoint y: 27, endPoint x: 317, endPoint y: 26, distance: 28.1
click at [317, 26] on div "[PERSON_NAME] star Not rated 7003.5km t. [PHONE_NUMBER] | [EMAIL_ADDRESS][DOMAI…" at bounding box center [320, 25] width 94 height 25
click at [184, 238] on app-date-cell at bounding box center [173, 257] width 66 height 60
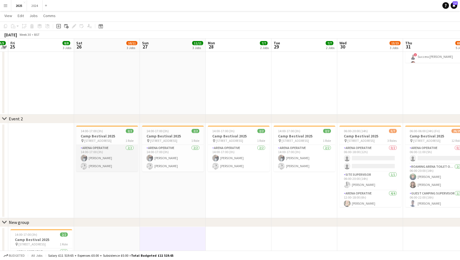
click at [99, 162] on app-card-role "Arena Operative [DATE] 14:00-17:00 (3h) [PERSON_NAME] [PERSON_NAME]" at bounding box center [107, 158] width 62 height 27
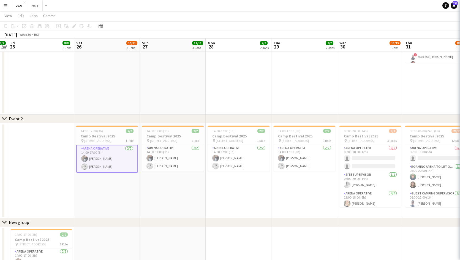
scroll to position [0, 189]
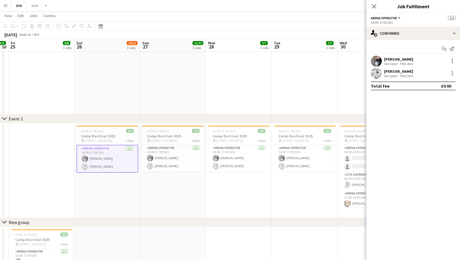
click at [410, 63] on div "7002.4km" at bounding box center [407, 64] width 16 height 4
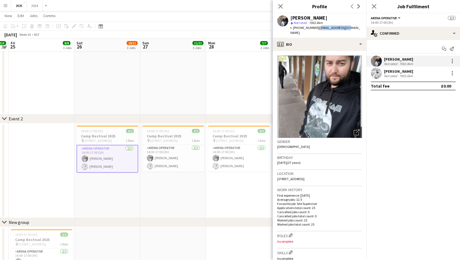
drag, startPoint x: 346, startPoint y: 29, endPoint x: 317, endPoint y: 31, distance: 29.0
click at [317, 31] on div "[PERSON_NAME] star Not rated 7002.4km t. [PHONE_NUMBER] | [EMAIL_ADDRESS][DOMAI…" at bounding box center [320, 25] width 94 height 25
